Goal: Find contact information: Find contact information

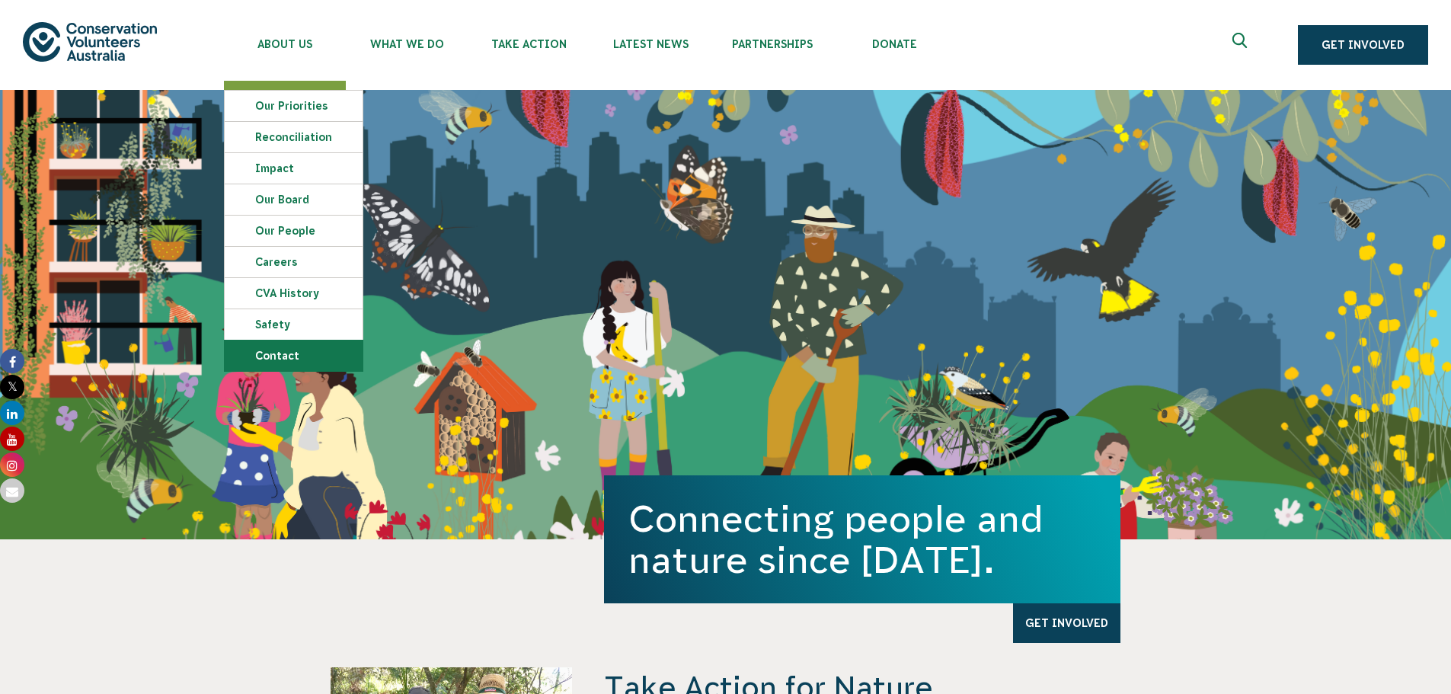
click at [273, 353] on link "Contact" at bounding box center [294, 355] width 138 height 30
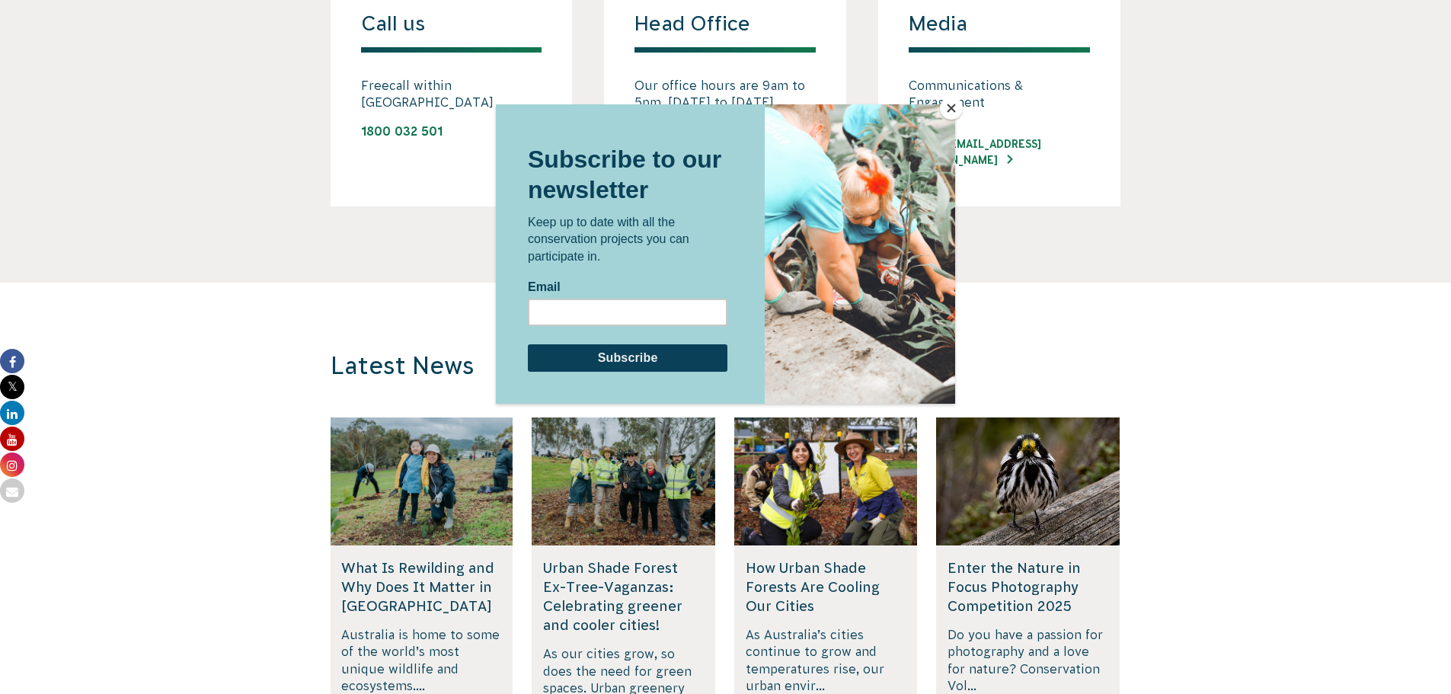
scroll to position [1275, 0]
click at [949, 107] on button "Close" at bounding box center [951, 108] width 23 height 23
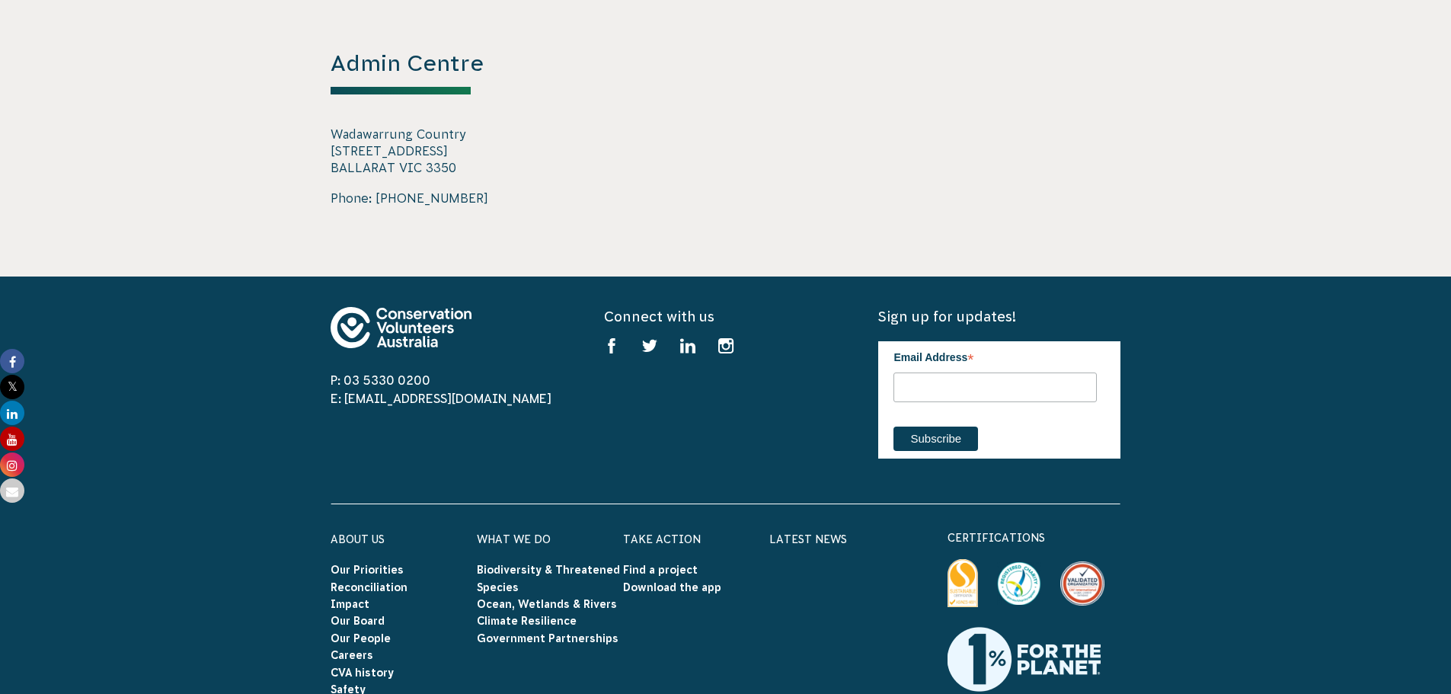
scroll to position [2600, 0]
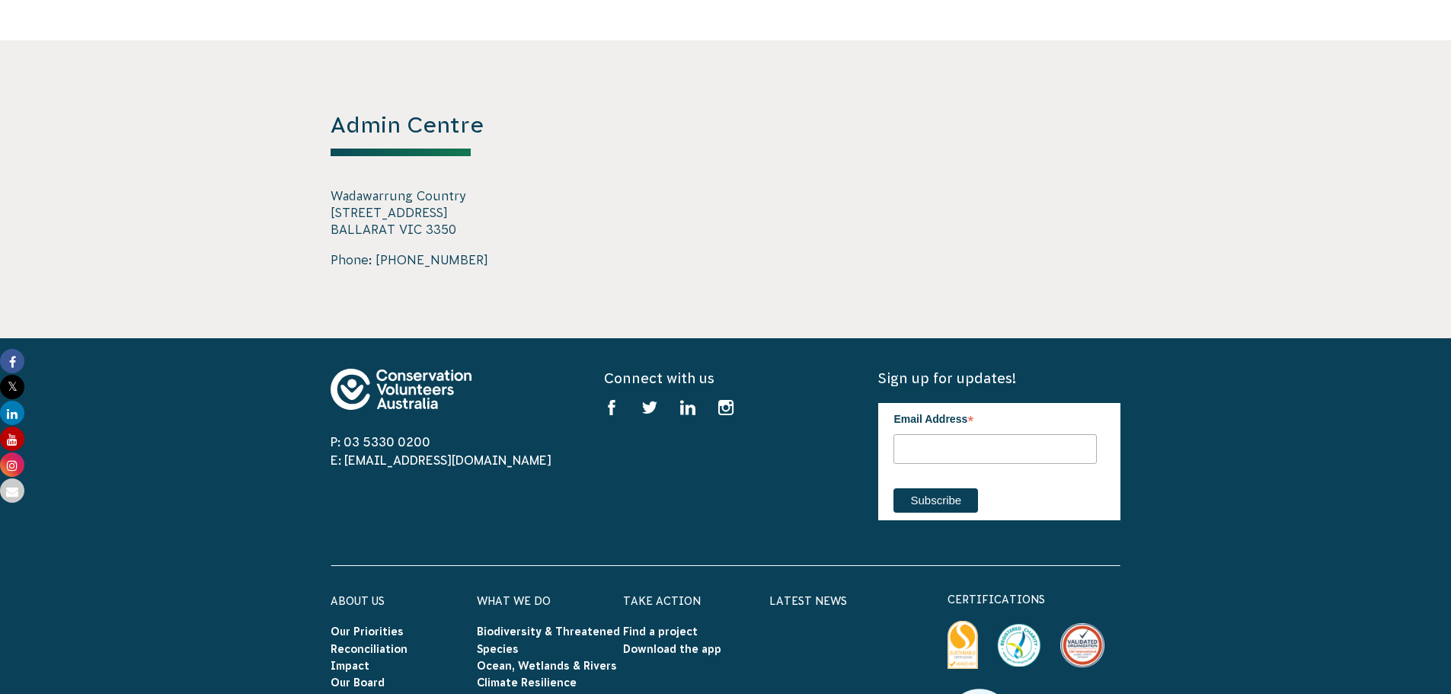
drag, startPoint x: 330, startPoint y: 197, endPoint x: 467, endPoint y: 219, distance: 138.0
click at [467, 219] on p "Wadawarrung Country 728 Barkly Street BALLARAT VIC 3350" at bounding box center [451, 212] width 242 height 51
copy p "728 Barkly Street BALLARAT VIC 3350"
drag, startPoint x: 473, startPoint y: 238, endPoint x: 376, endPoint y: 239, distance: 96.7
click at [376, 251] on span "Phone: 03 5330 0200" at bounding box center [451, 260] width 242 height 18
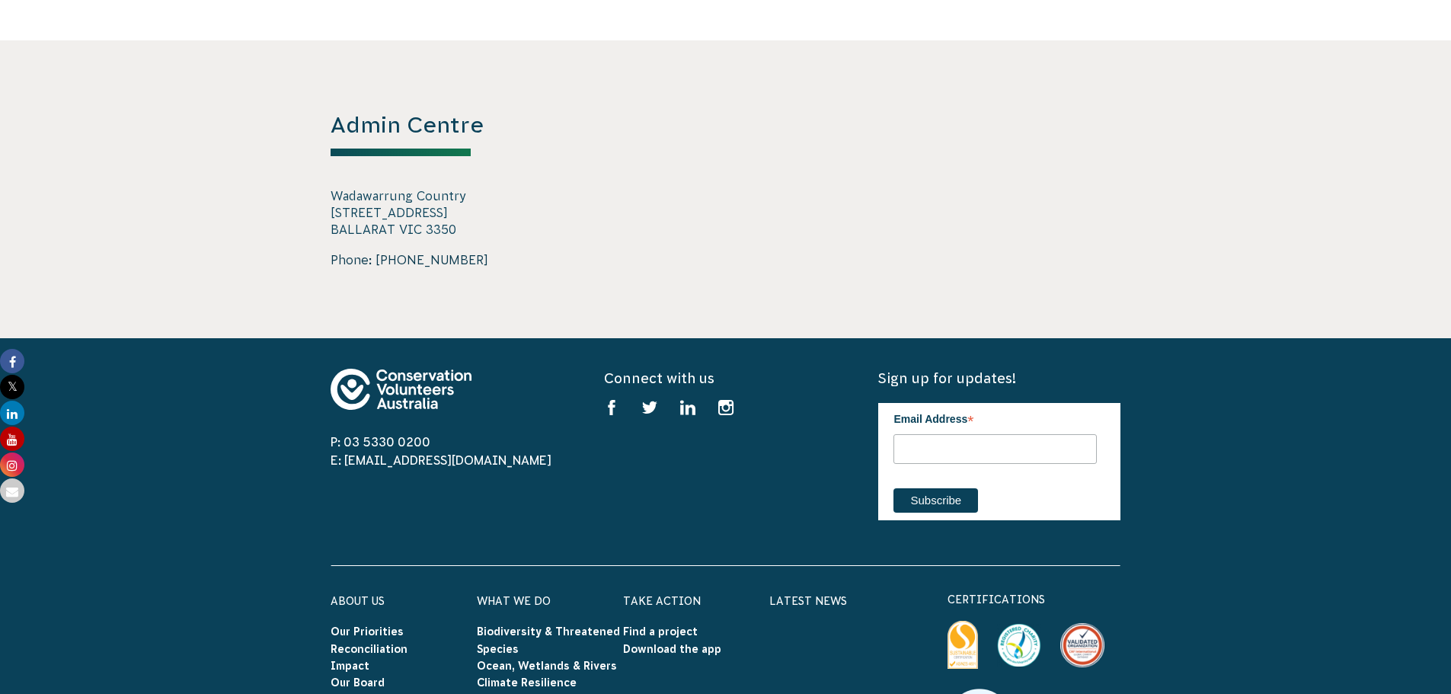
copy link "03 5330 0200"
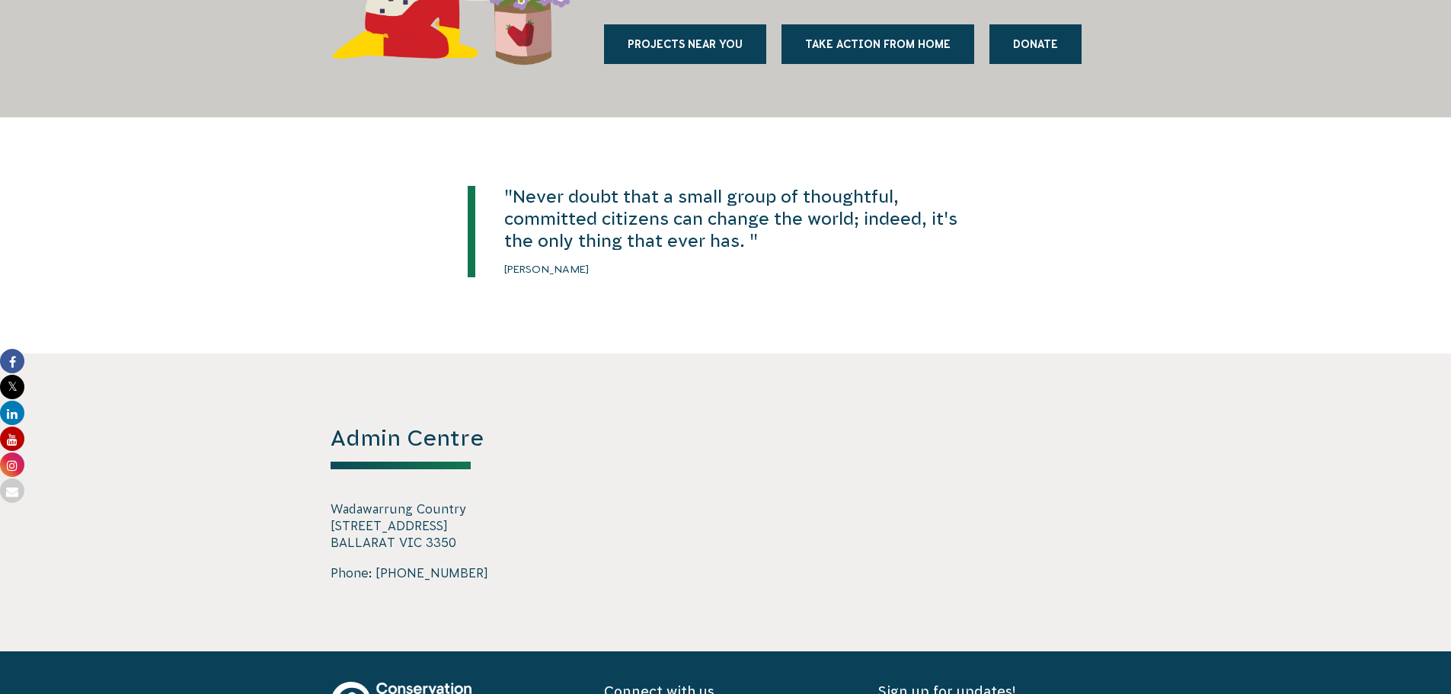
scroll to position [1583, 0]
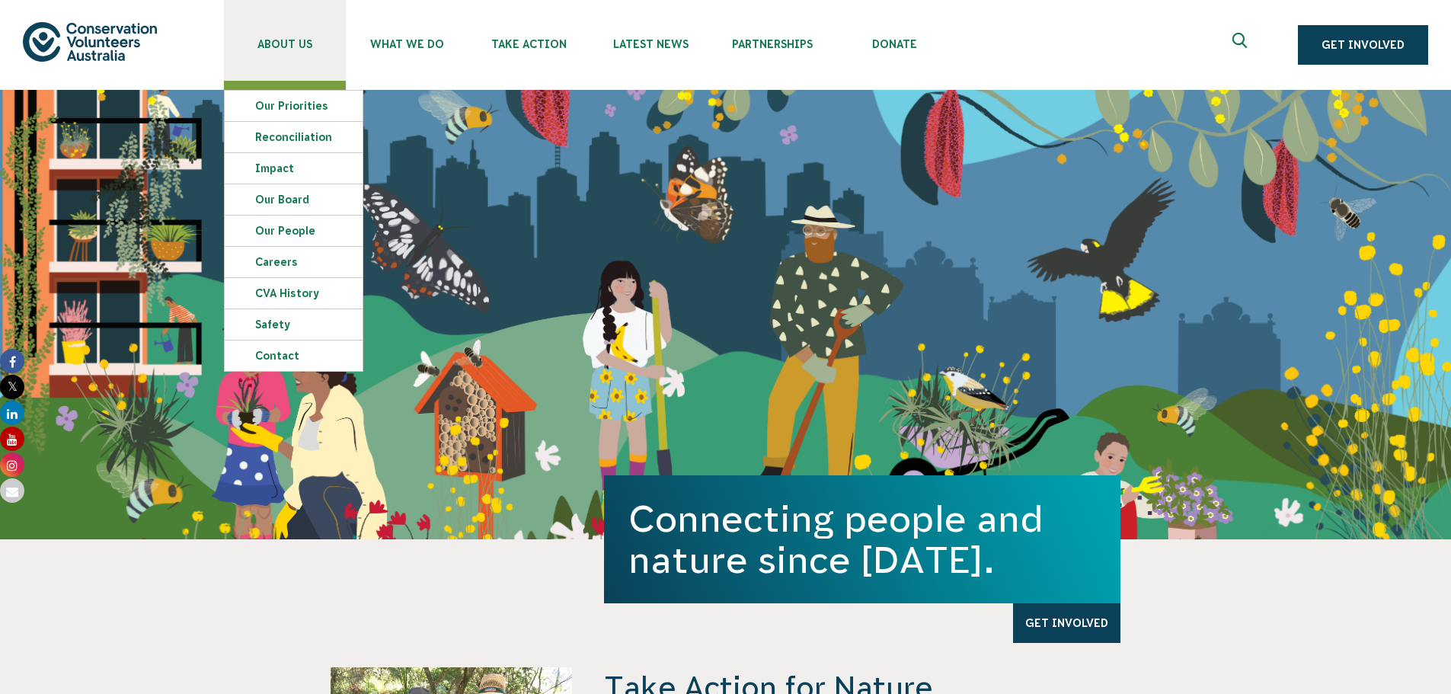
click at [295, 40] on span "About Us" at bounding box center [285, 44] width 122 height 12
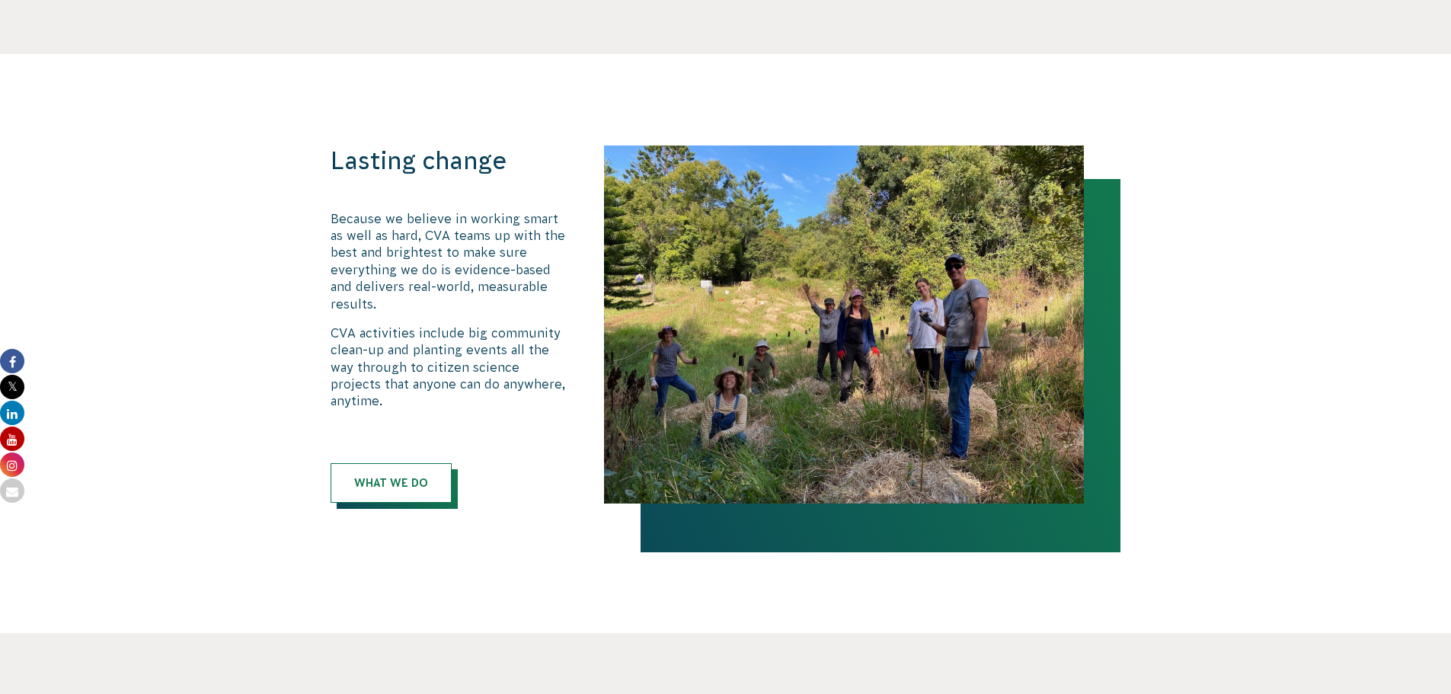
scroll to position [820, 0]
